Goal: Find specific page/section: Find specific page/section

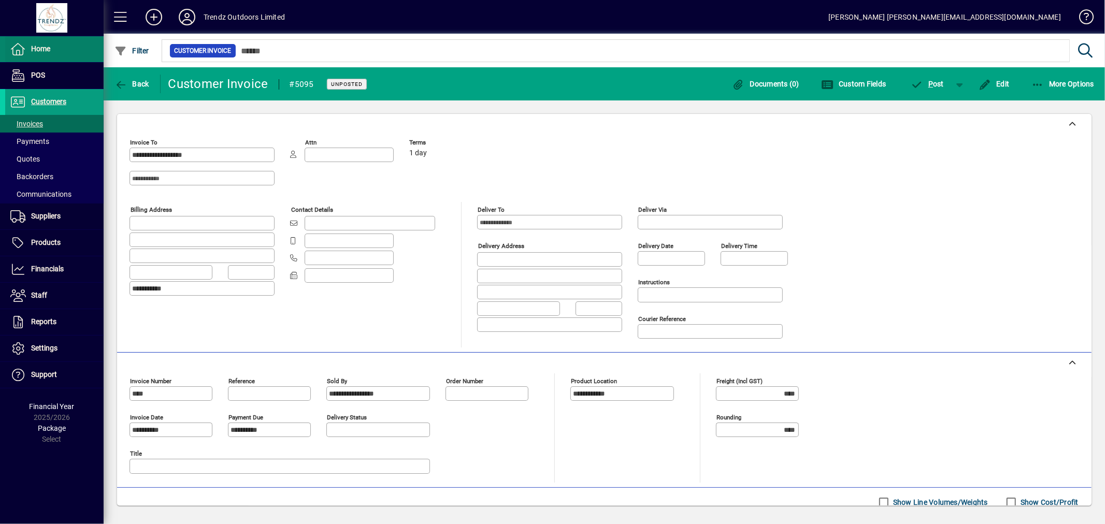
click at [44, 53] on span "Home" at bounding box center [27, 49] width 45 height 12
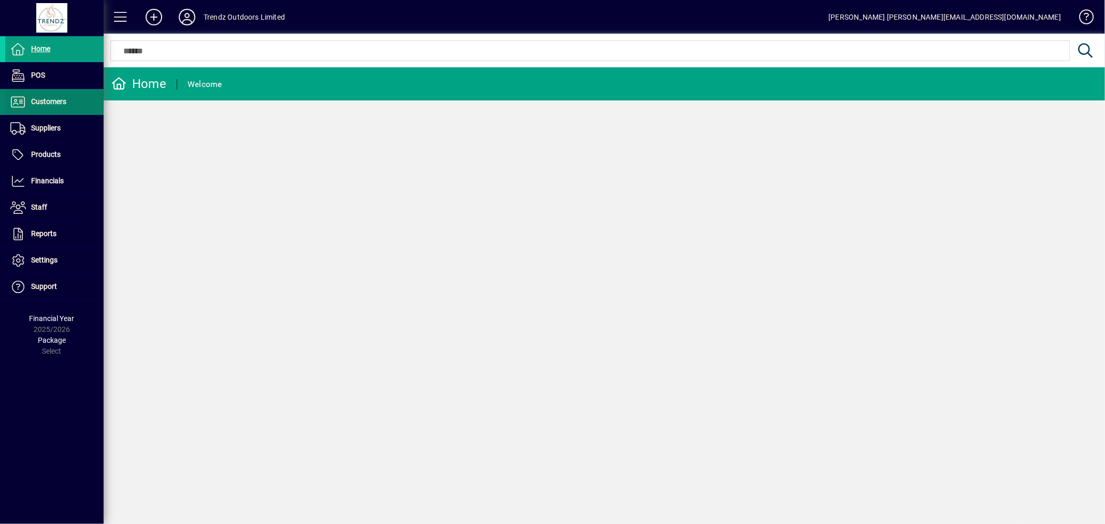
click at [45, 100] on span "Customers" at bounding box center [48, 101] width 35 height 8
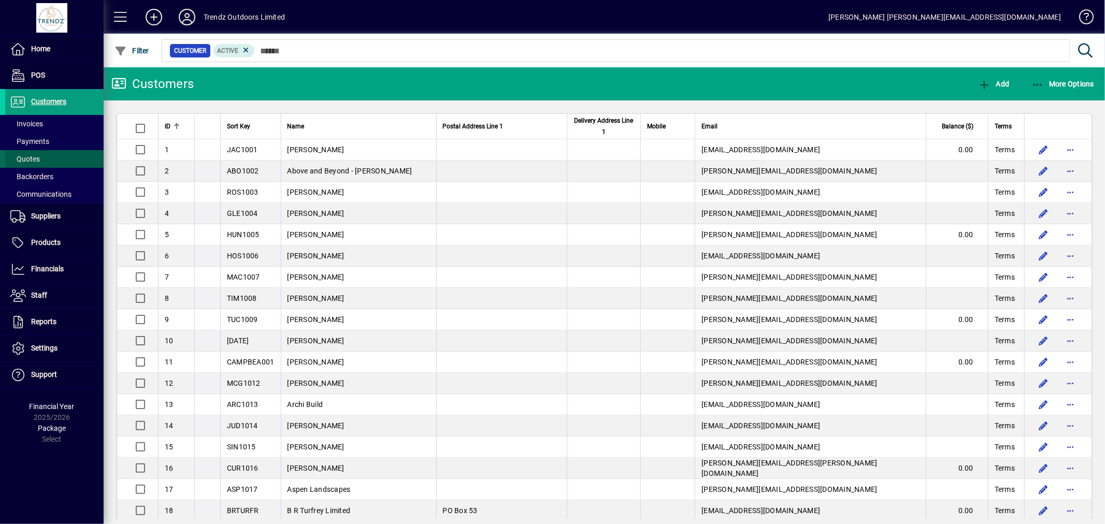
click at [29, 159] on span "Quotes" at bounding box center [25, 159] width 30 height 8
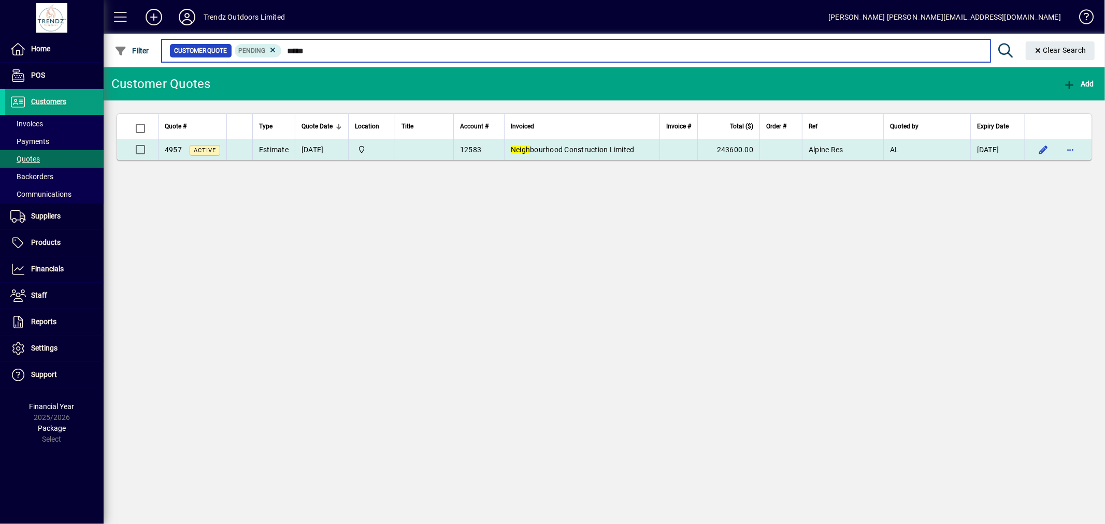
type input "*****"
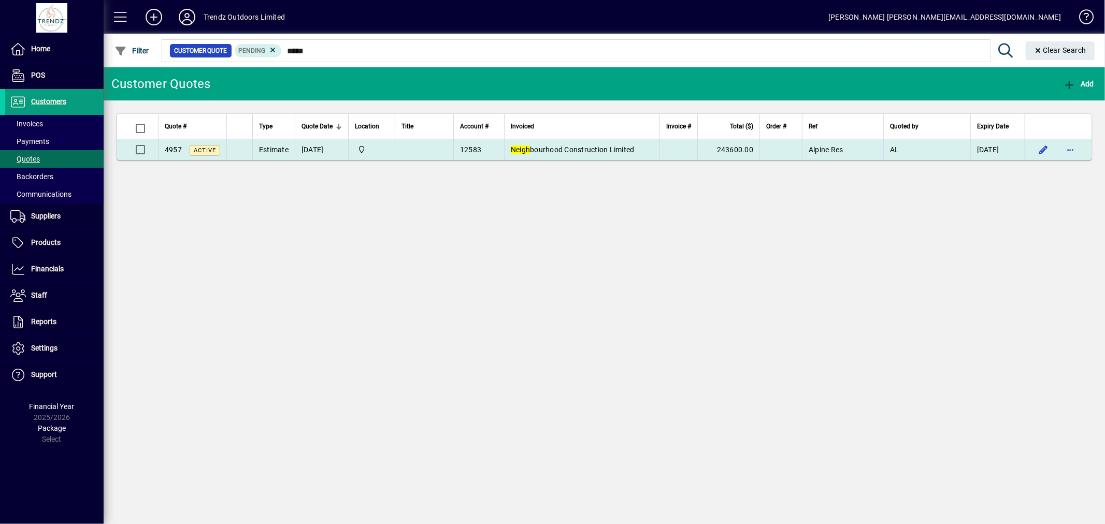
click at [641, 151] on td "Neigh bourhood Construction Limited" at bounding box center [581, 149] width 155 height 21
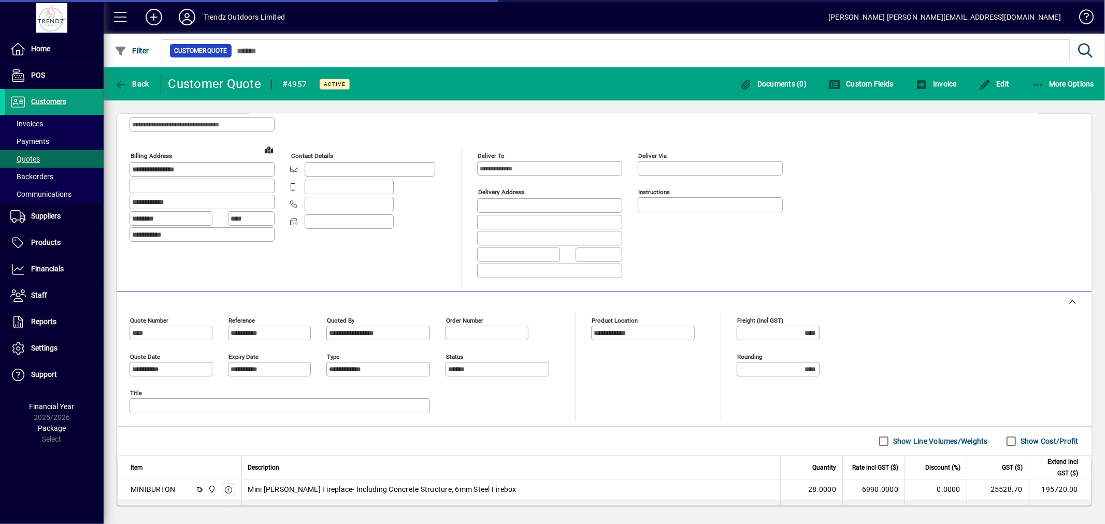
scroll to position [173, 0]
